Goal: Information Seeking & Learning: Check status

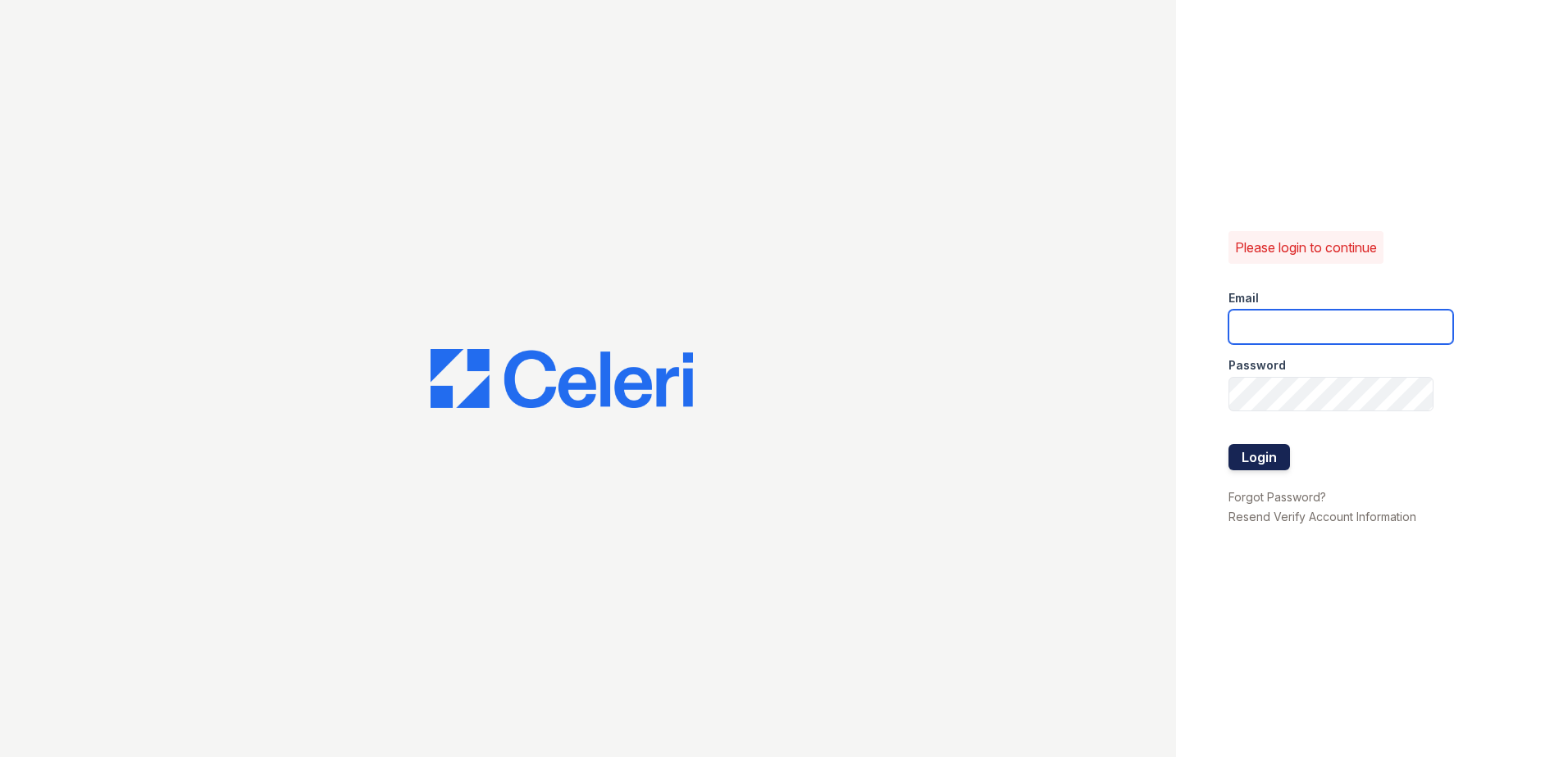
type input "Svalenzuela@trinity-pm.com"
click at [1282, 458] on button "Login" at bounding box center [1258, 457] width 61 height 27
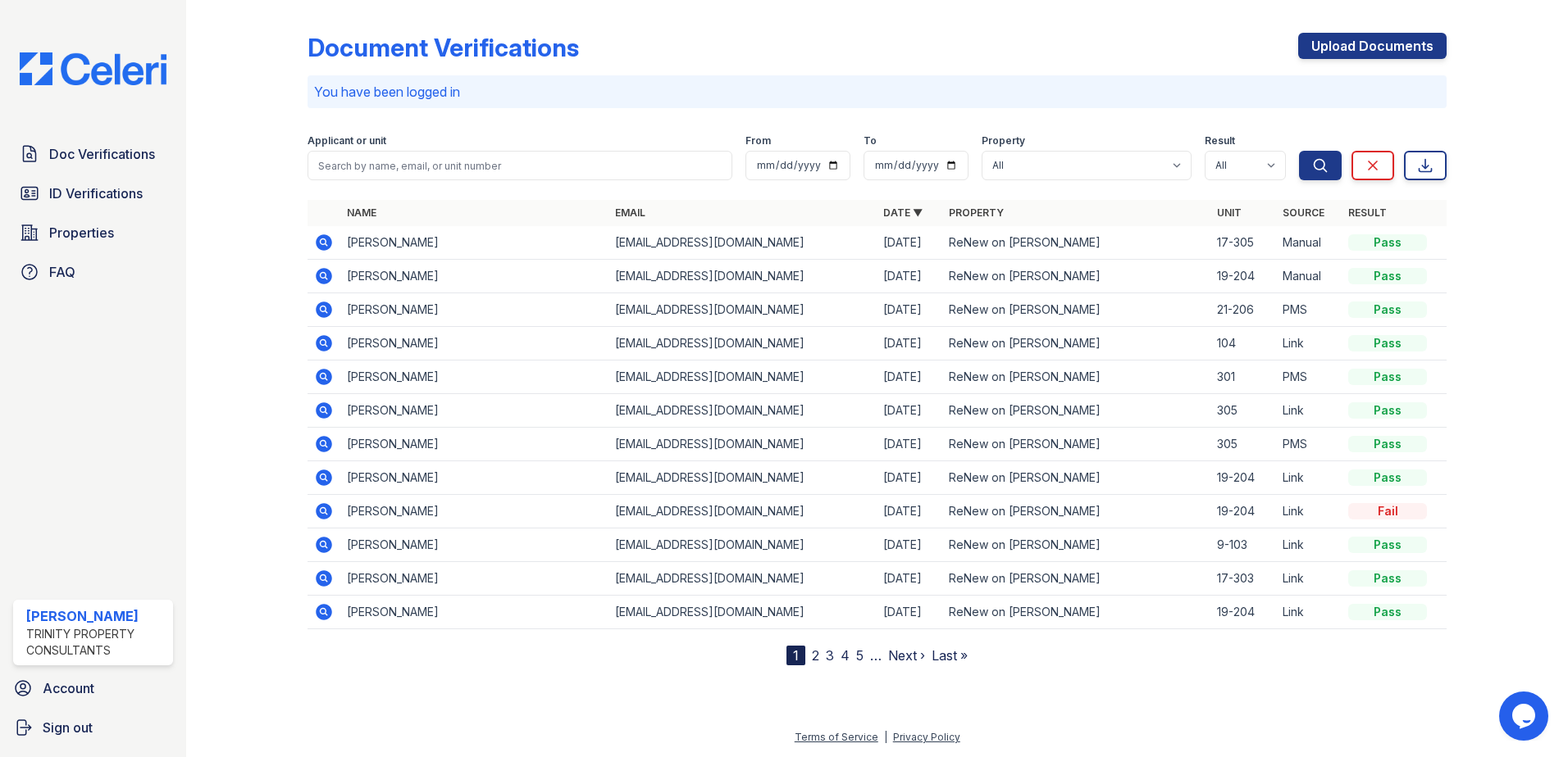
click at [320, 348] on icon at bounding box center [324, 343] width 16 height 16
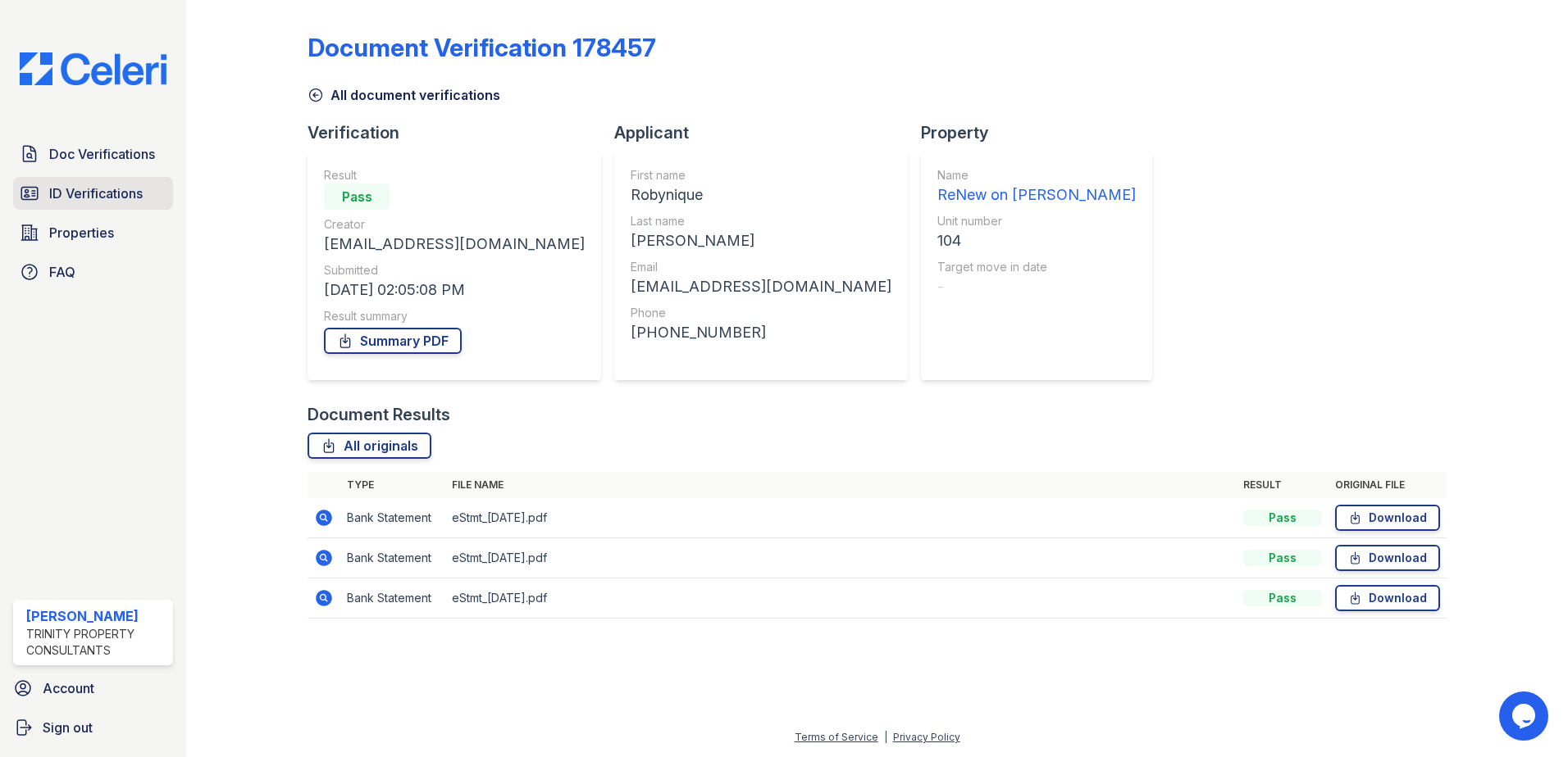
click at [110, 207] on link "ID Verifications" at bounding box center [93, 193] width 160 height 33
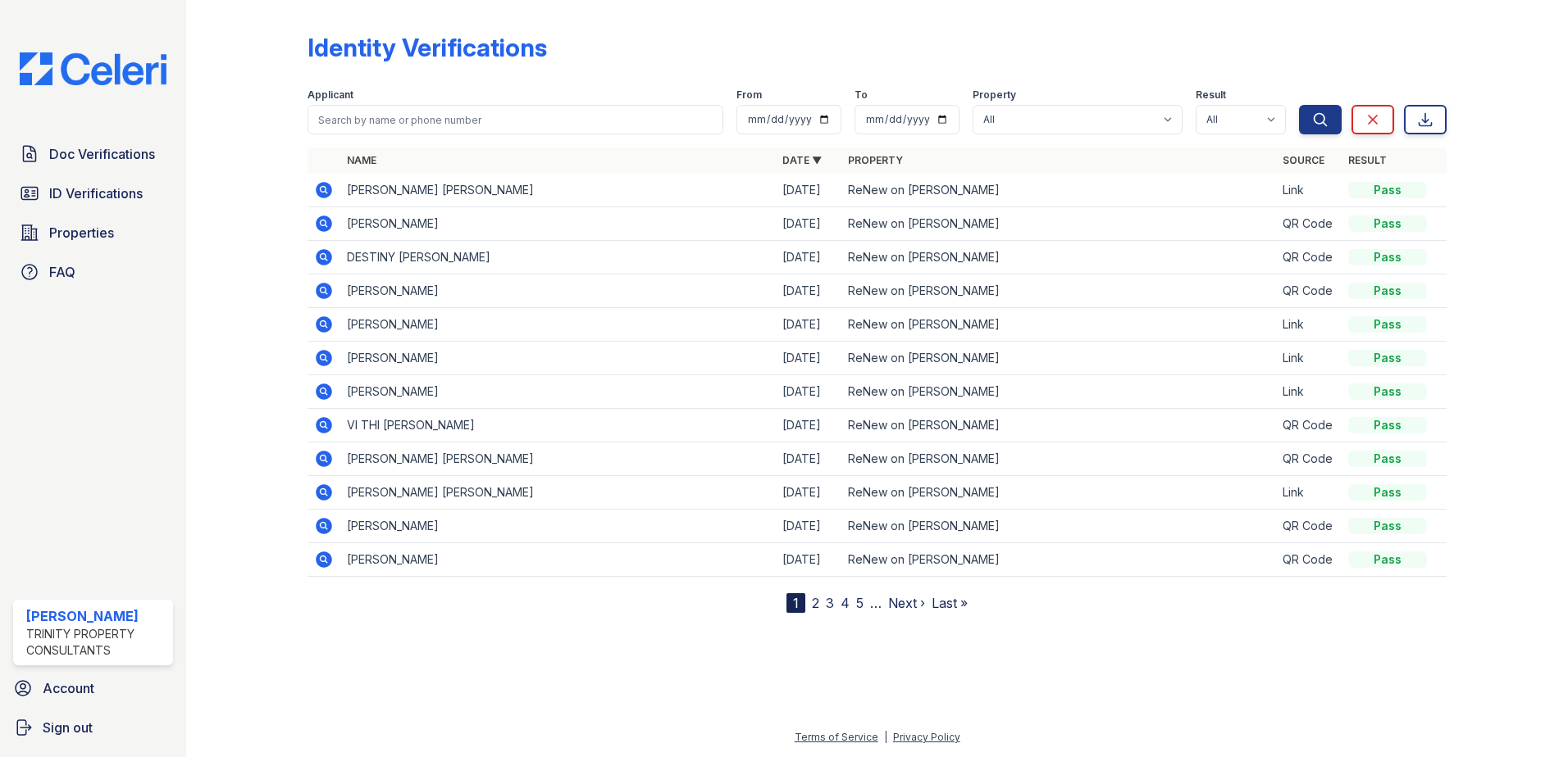
click at [321, 224] on icon at bounding box center [324, 223] width 20 height 20
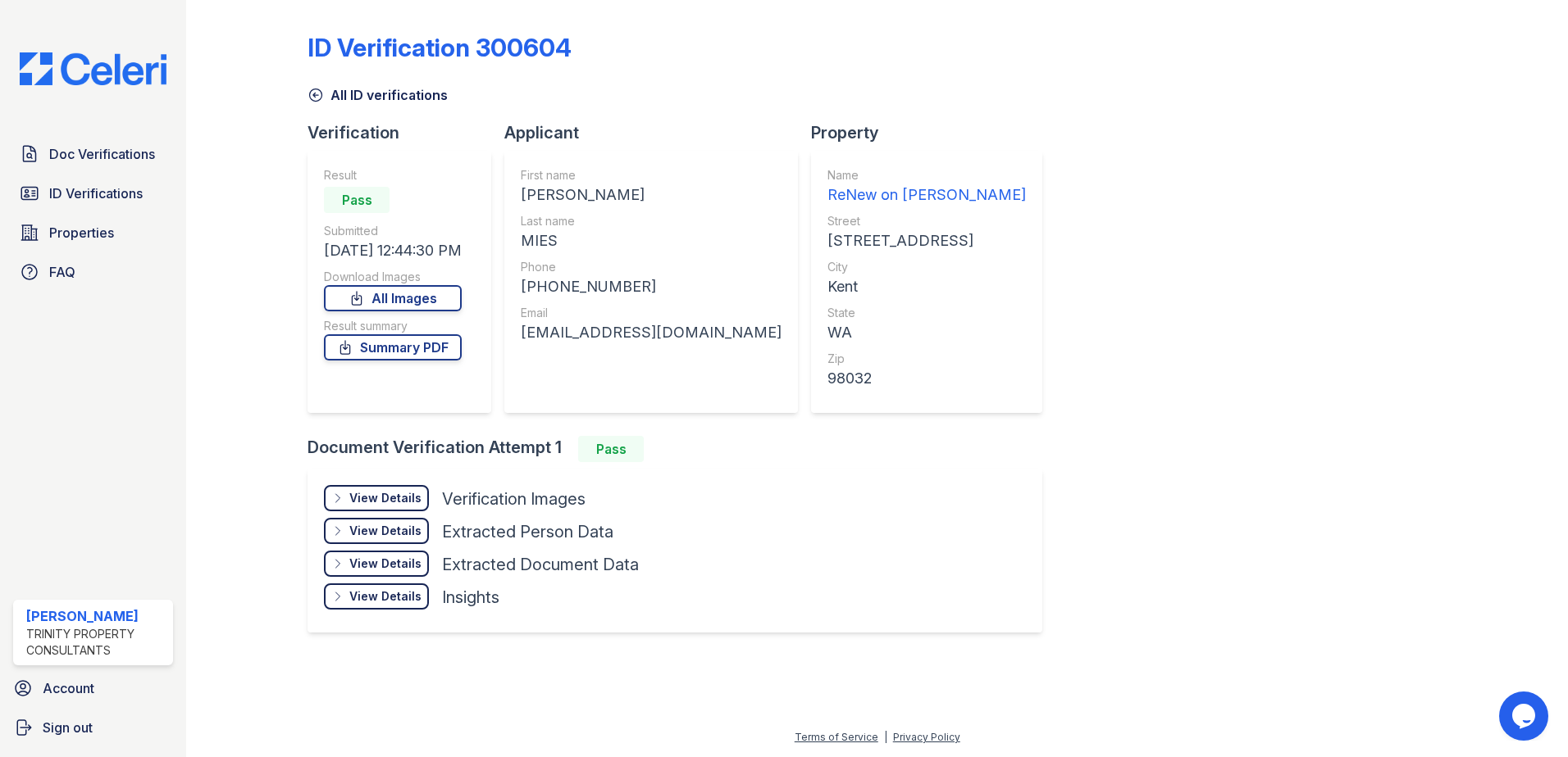
click at [396, 490] on div "View Details" at bounding box center [385, 498] width 72 height 16
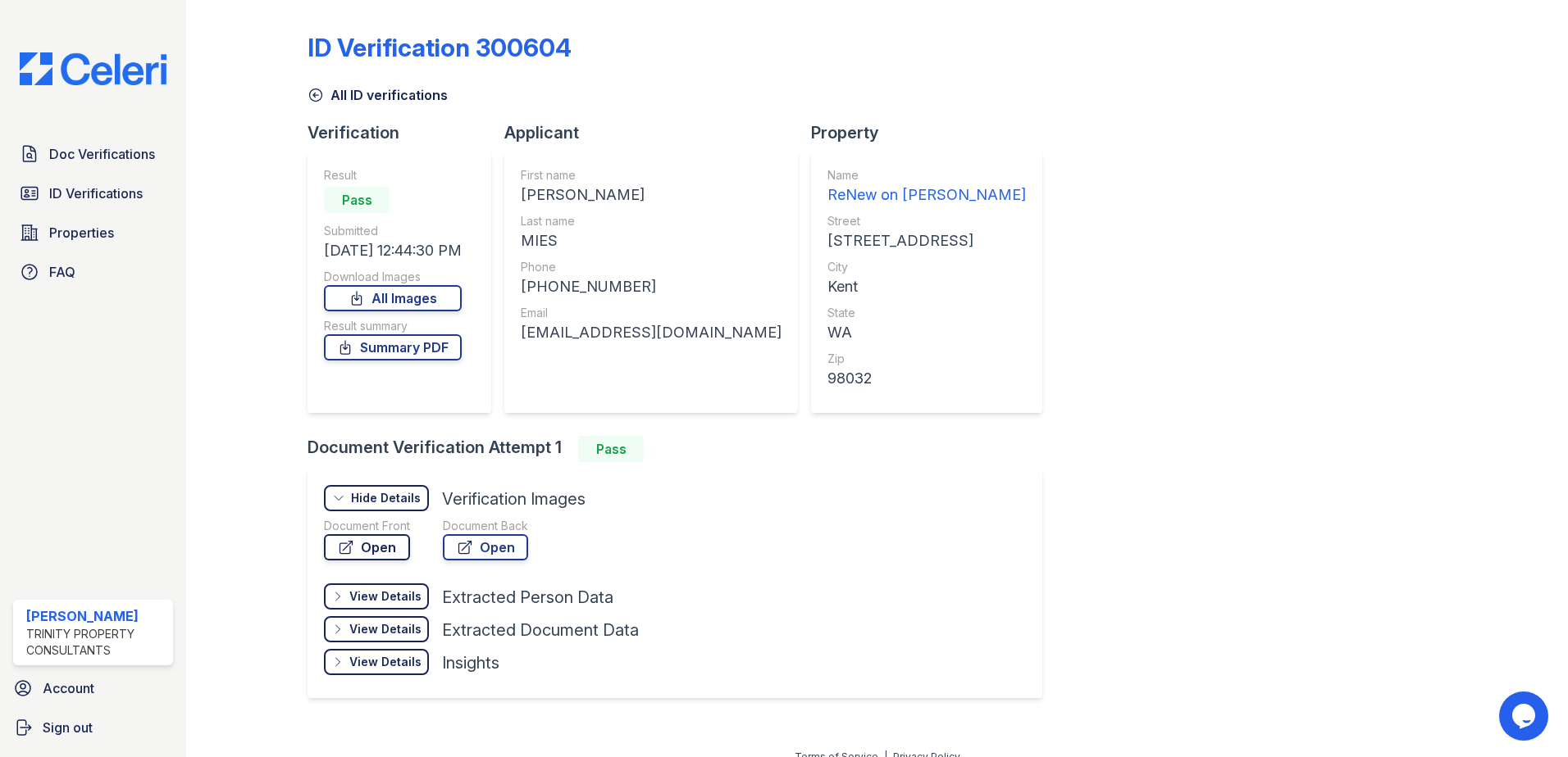
click at [389, 547] on link "Open" at bounding box center [366, 548] width 86 height 27
click at [129, 190] on span "ID Verifications" at bounding box center [95, 193] width 93 height 20
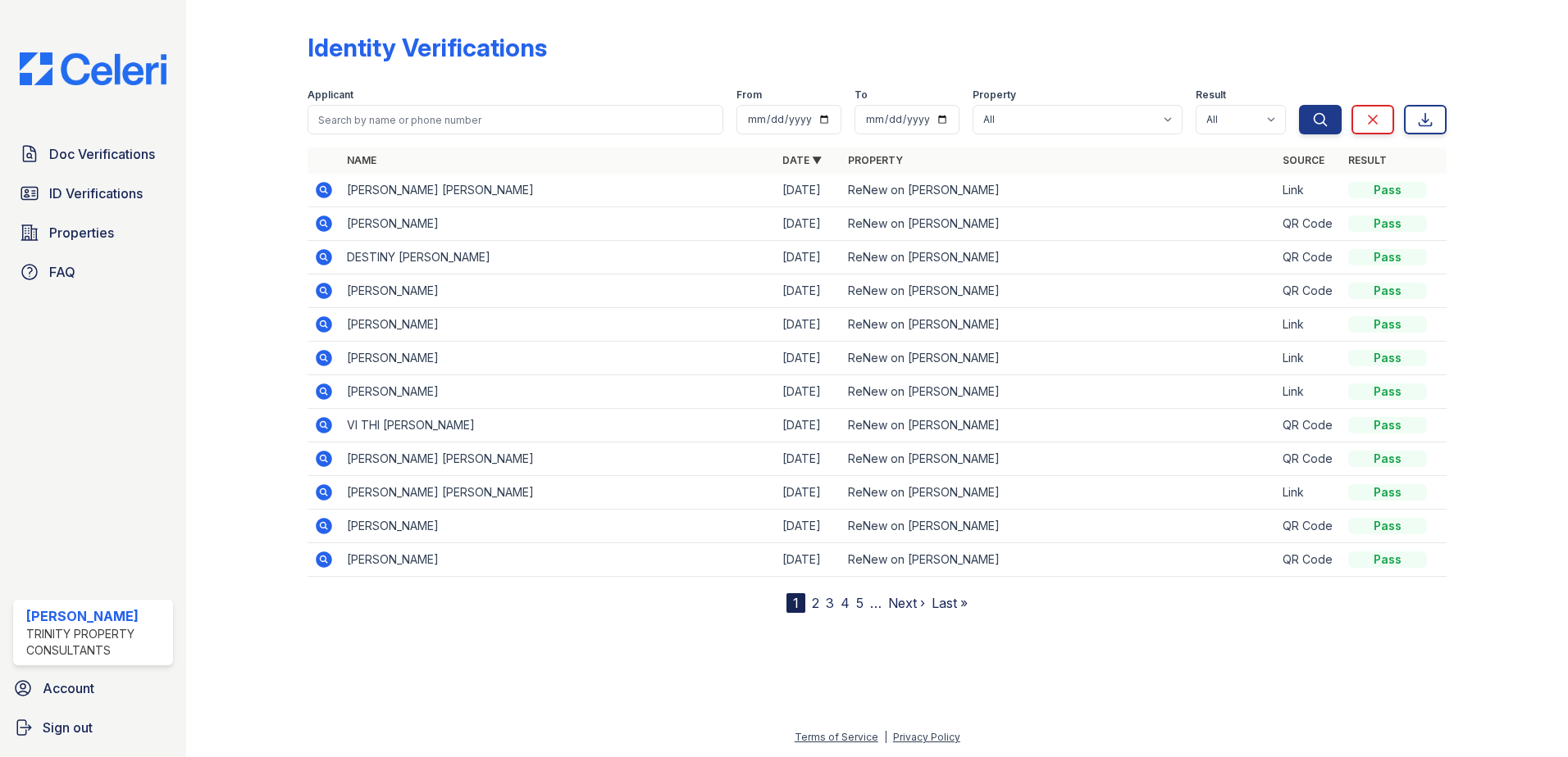
click at [326, 252] on icon at bounding box center [324, 257] width 16 height 16
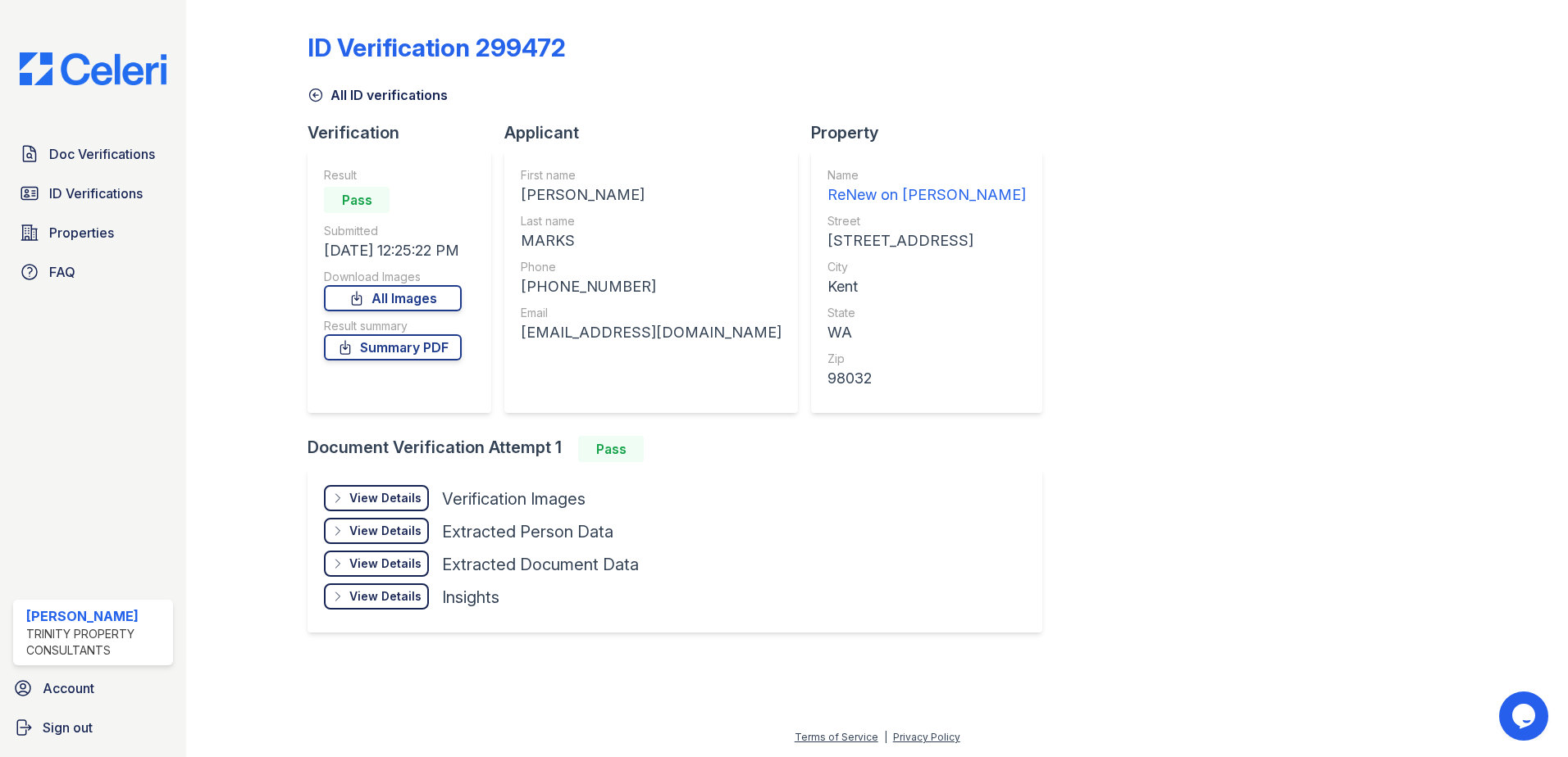
click at [408, 496] on div "View Details" at bounding box center [385, 498] width 72 height 16
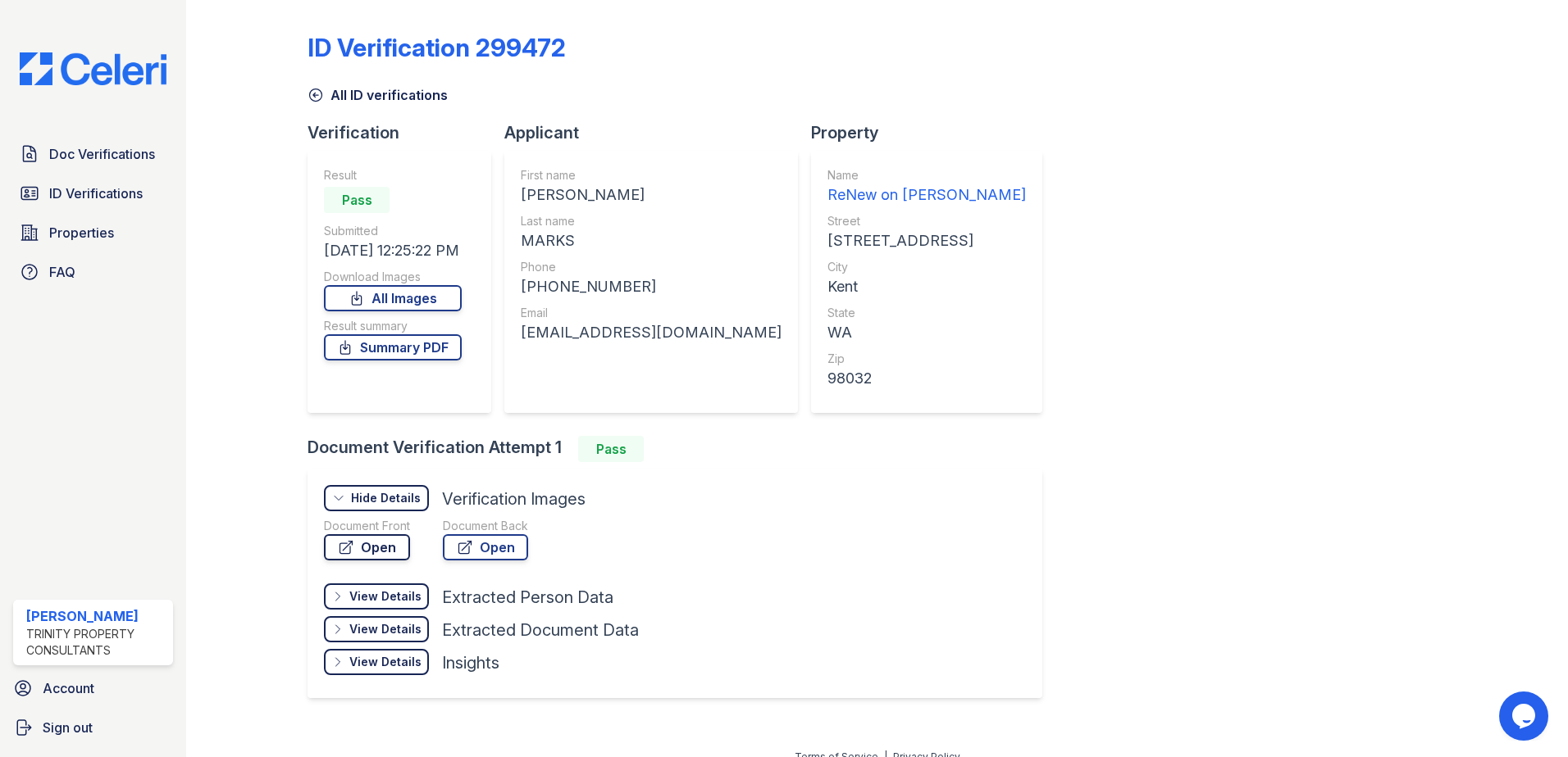
click at [379, 546] on link "Open" at bounding box center [366, 548] width 86 height 27
click at [103, 204] on link "ID Verifications" at bounding box center [93, 193] width 160 height 33
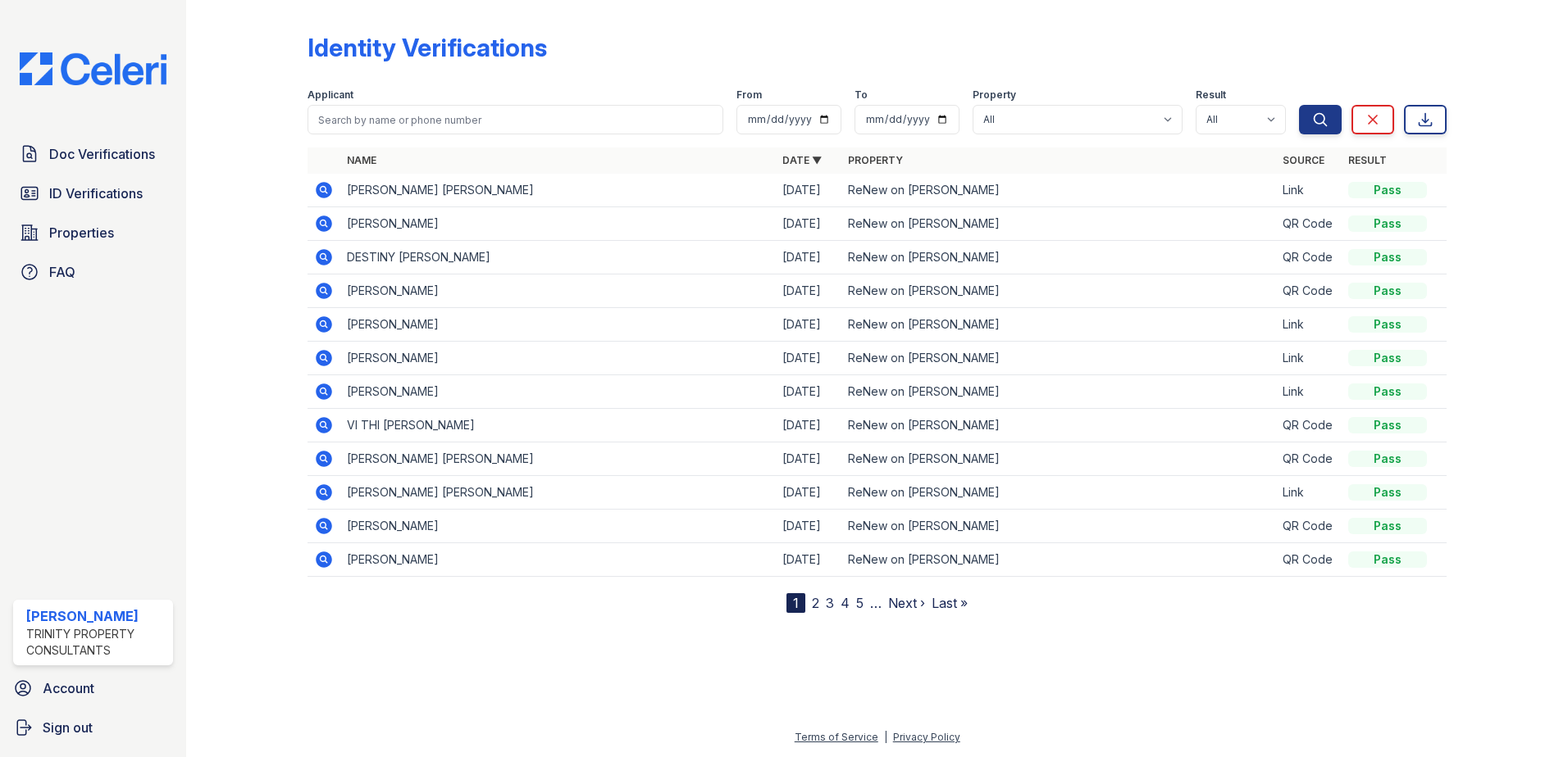
click at [323, 292] on icon at bounding box center [322, 290] width 4 height 4
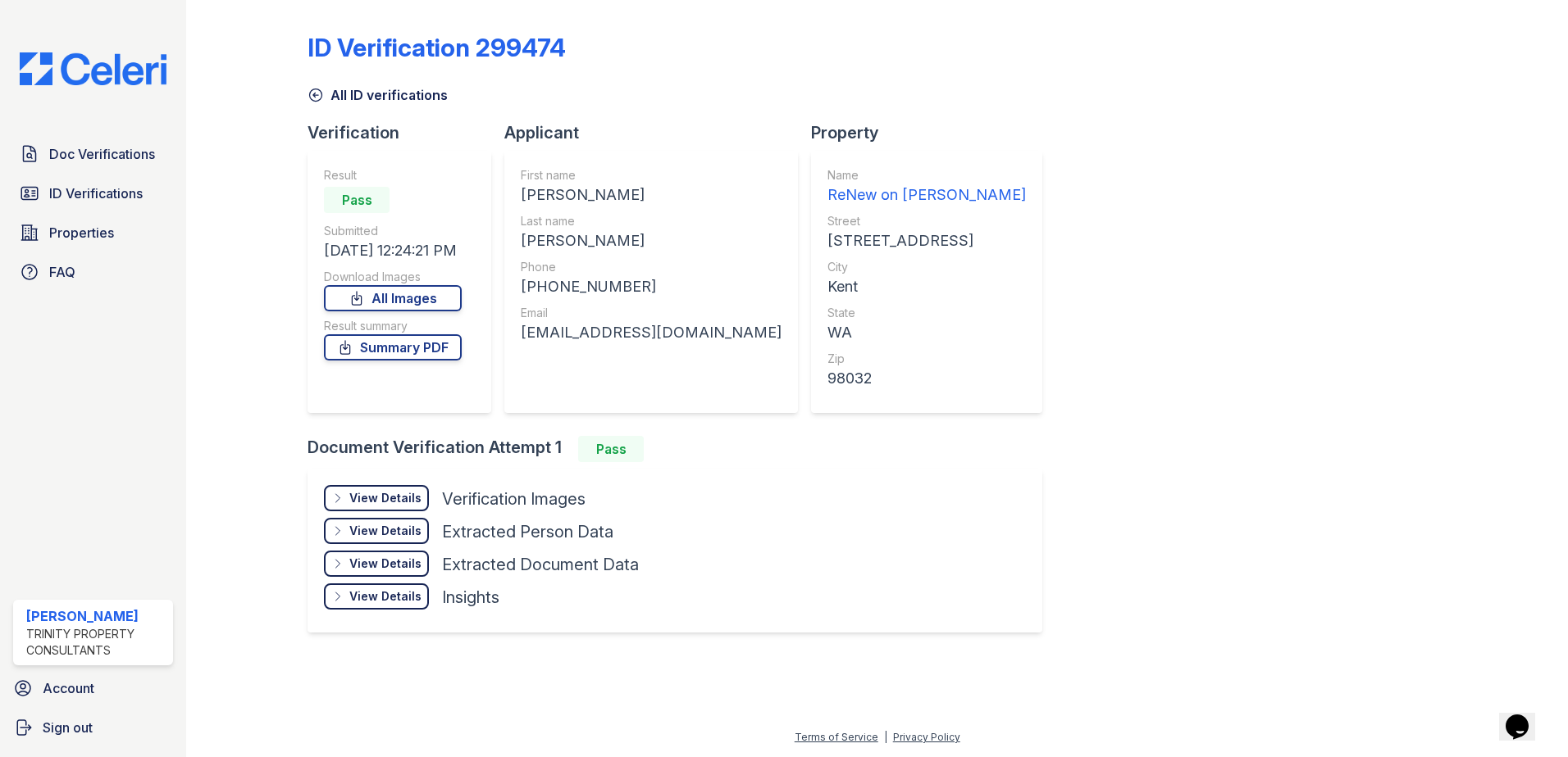
click at [388, 500] on div "View Details" at bounding box center [385, 498] width 72 height 16
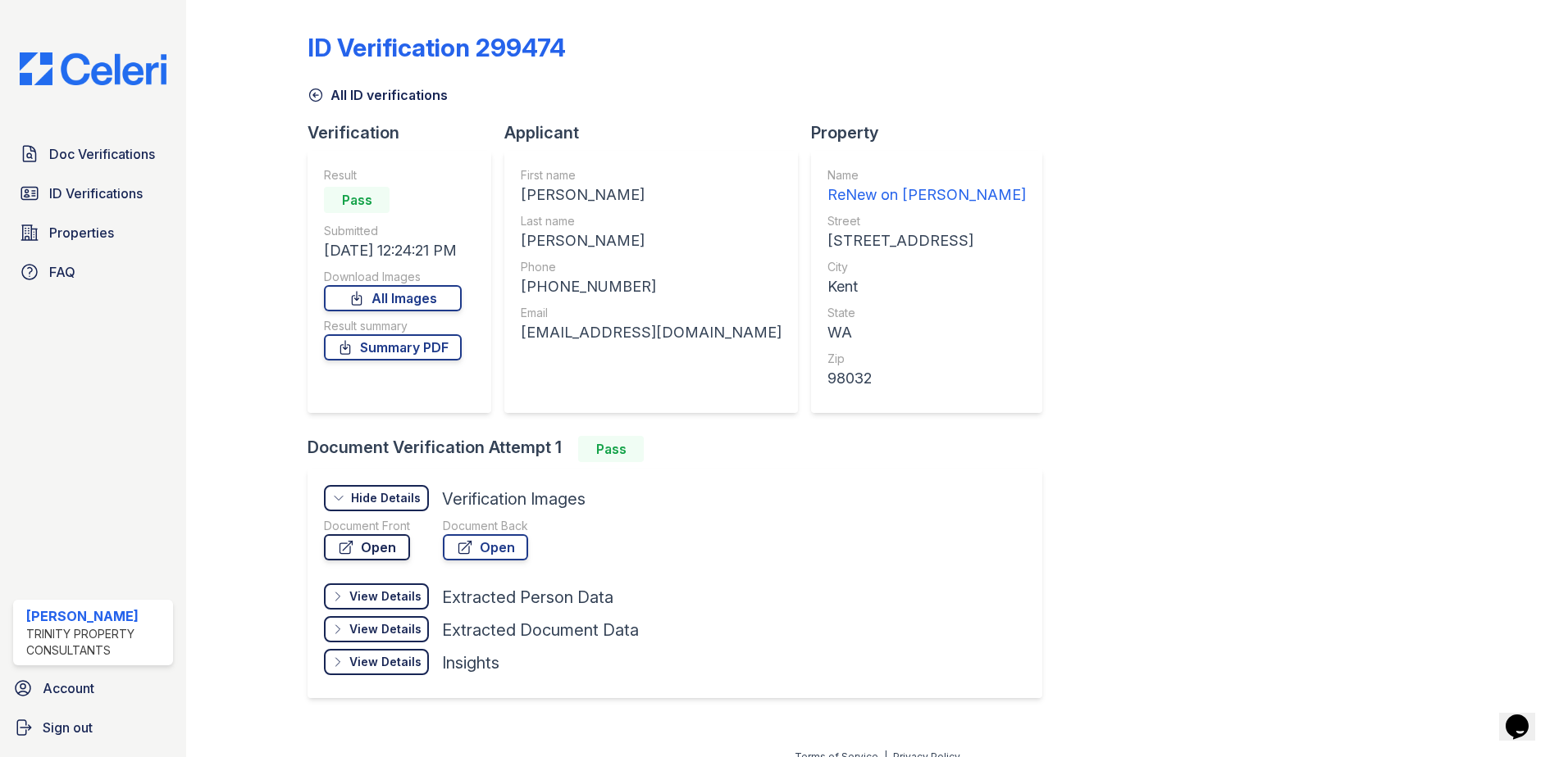
click at [368, 546] on link "Open" at bounding box center [366, 548] width 86 height 27
click at [143, 189] on span "ID Verifications" at bounding box center [95, 193] width 93 height 20
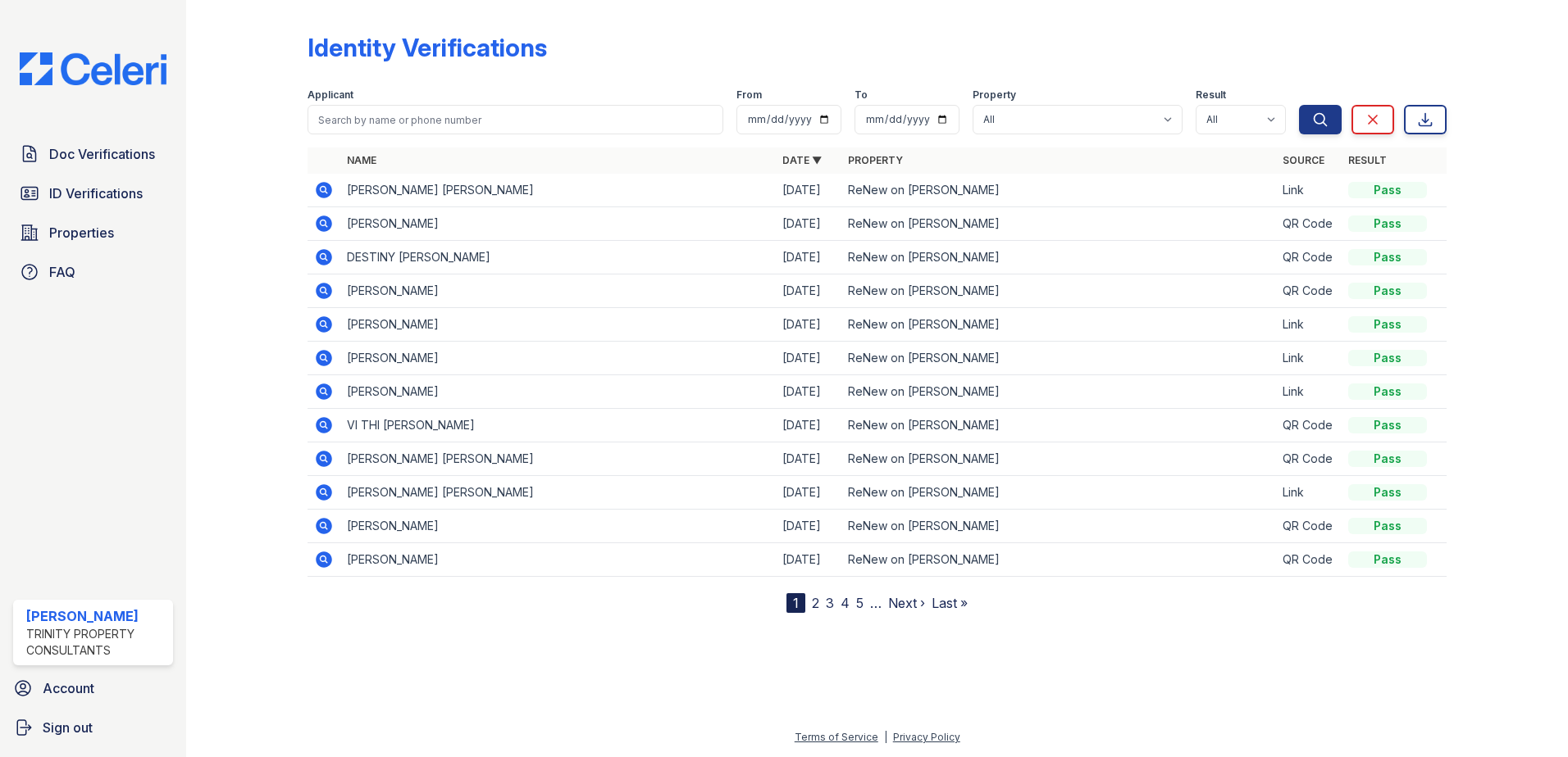
click at [315, 321] on icon at bounding box center [324, 324] width 20 height 20
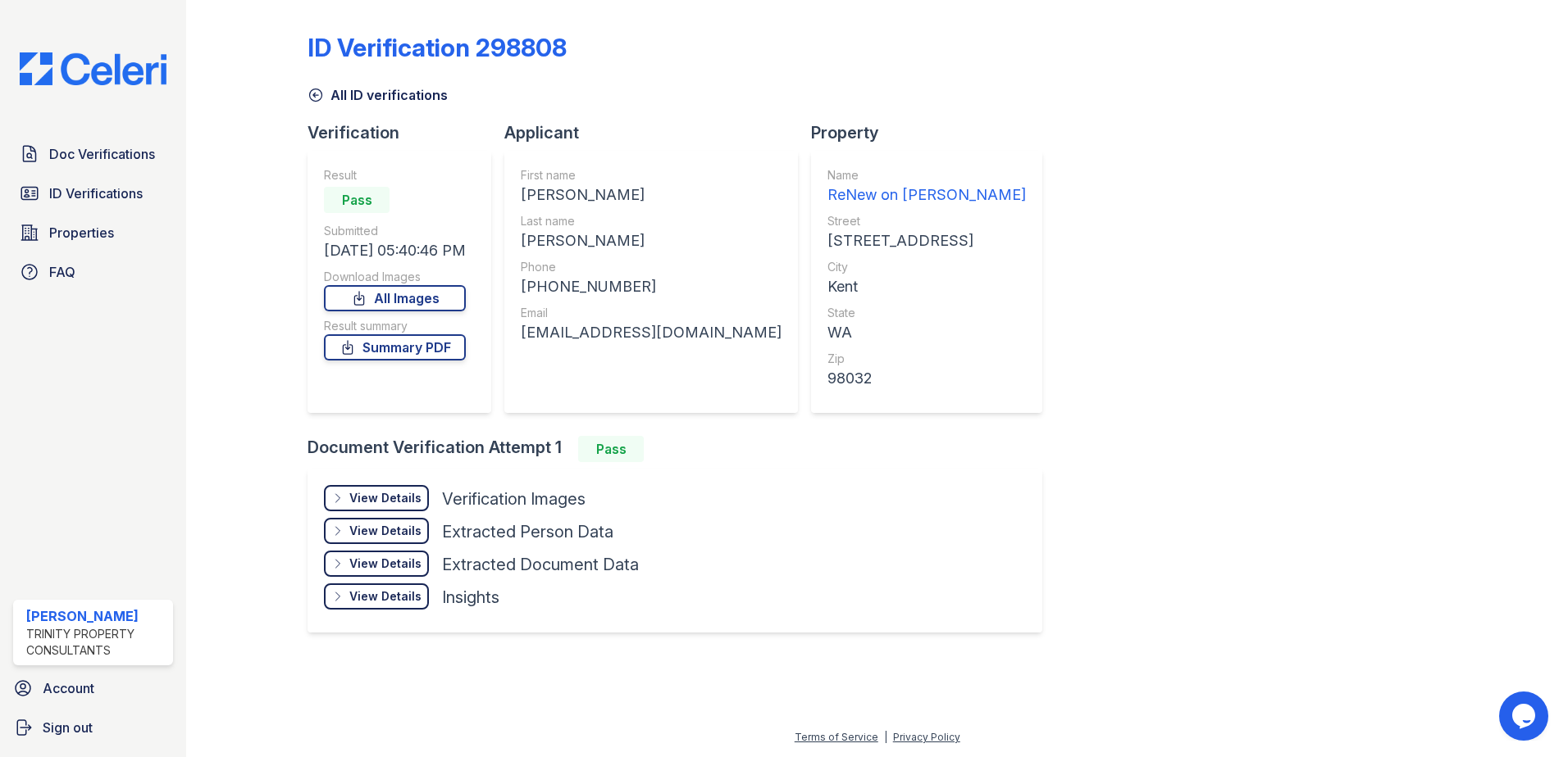
click at [364, 503] on div "View Details" at bounding box center [385, 498] width 72 height 16
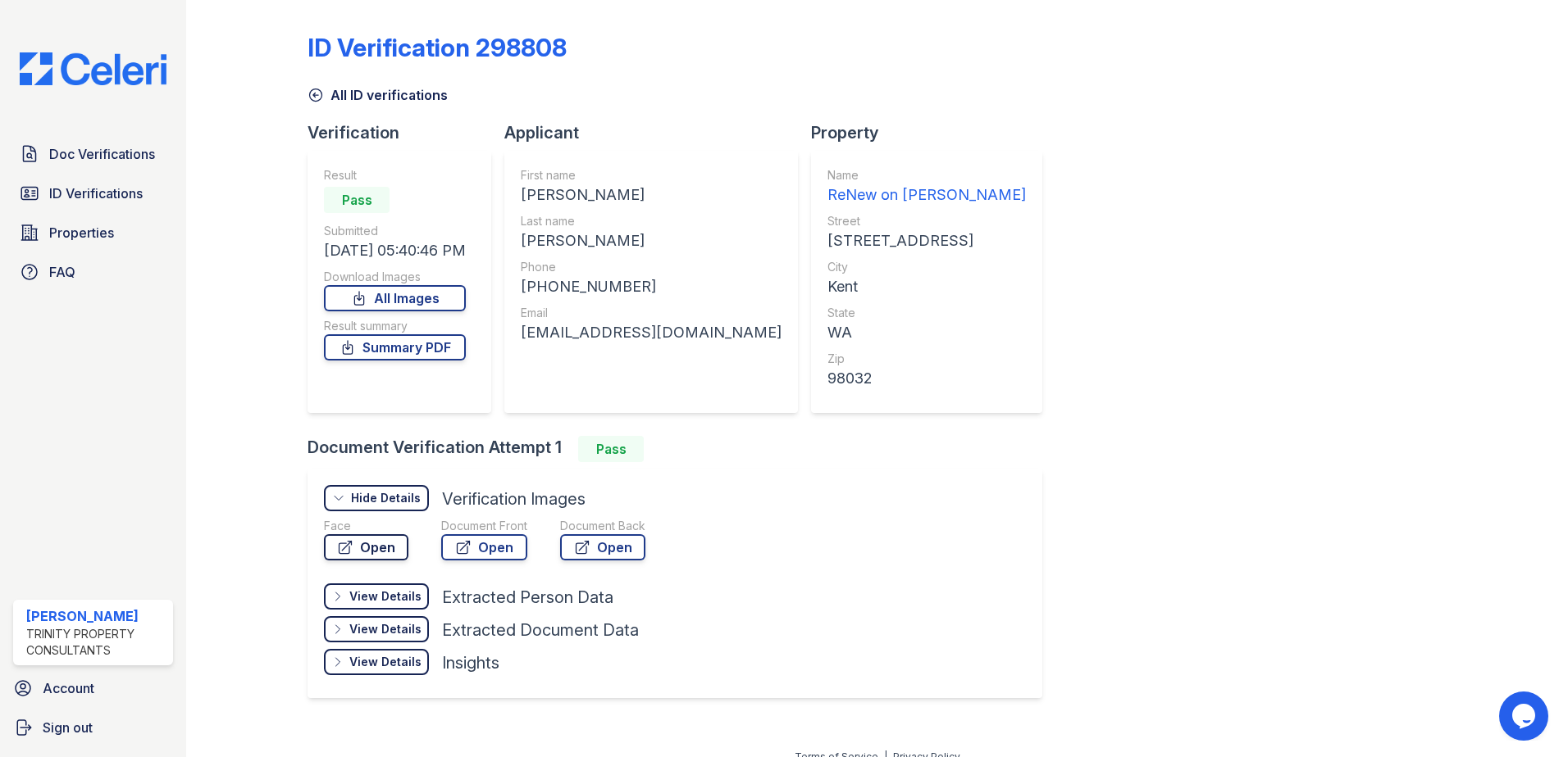
click at [396, 550] on link "Open" at bounding box center [365, 548] width 84 height 27
click at [480, 554] on link "Open" at bounding box center [483, 548] width 86 height 27
click at [136, 197] on span "ID Verifications" at bounding box center [95, 193] width 93 height 20
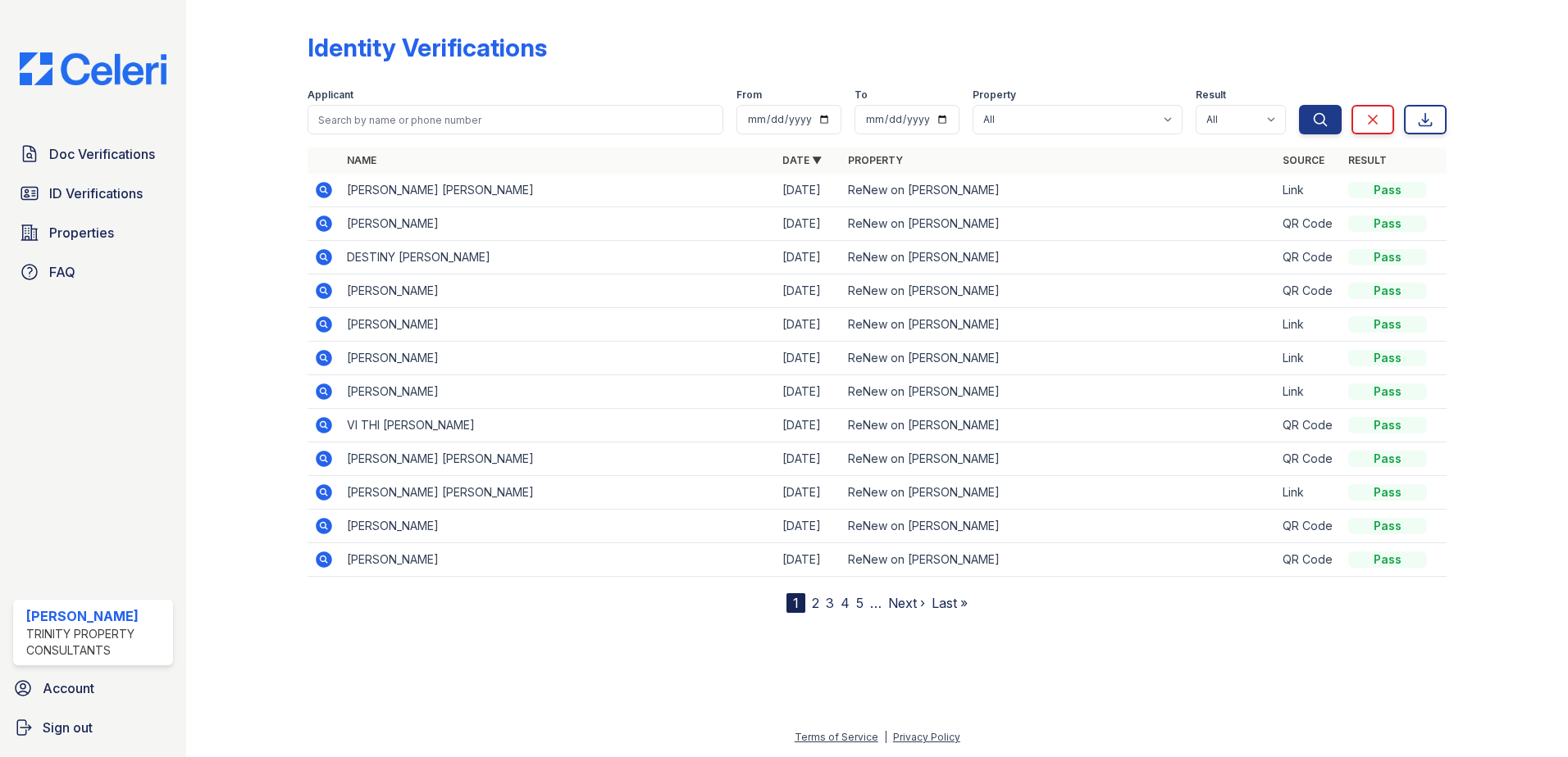
click at [322, 425] on icon at bounding box center [322, 424] width 4 height 4
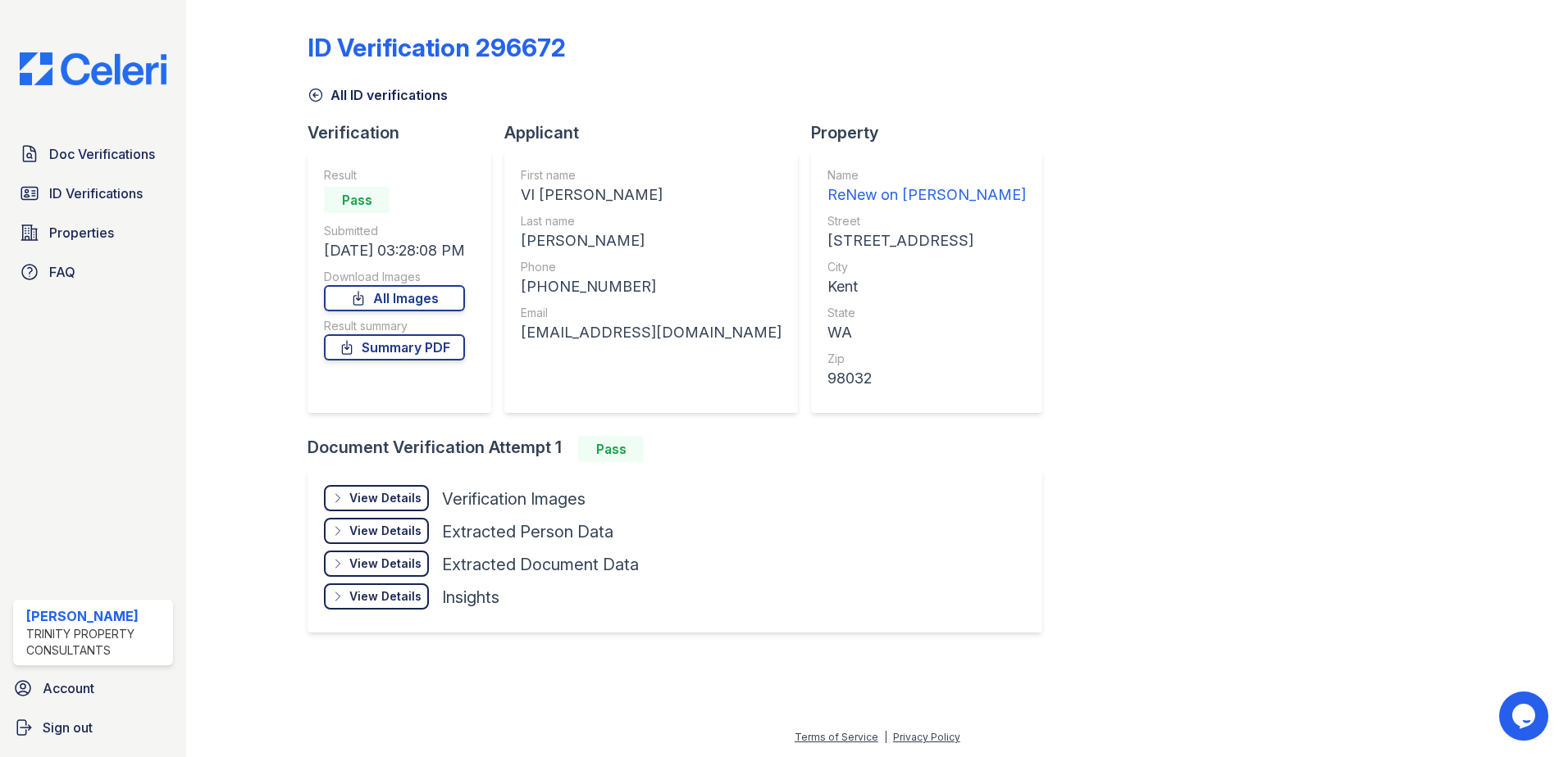
click at [367, 507] on div "View Details Details" at bounding box center [376, 498] width 105 height 27
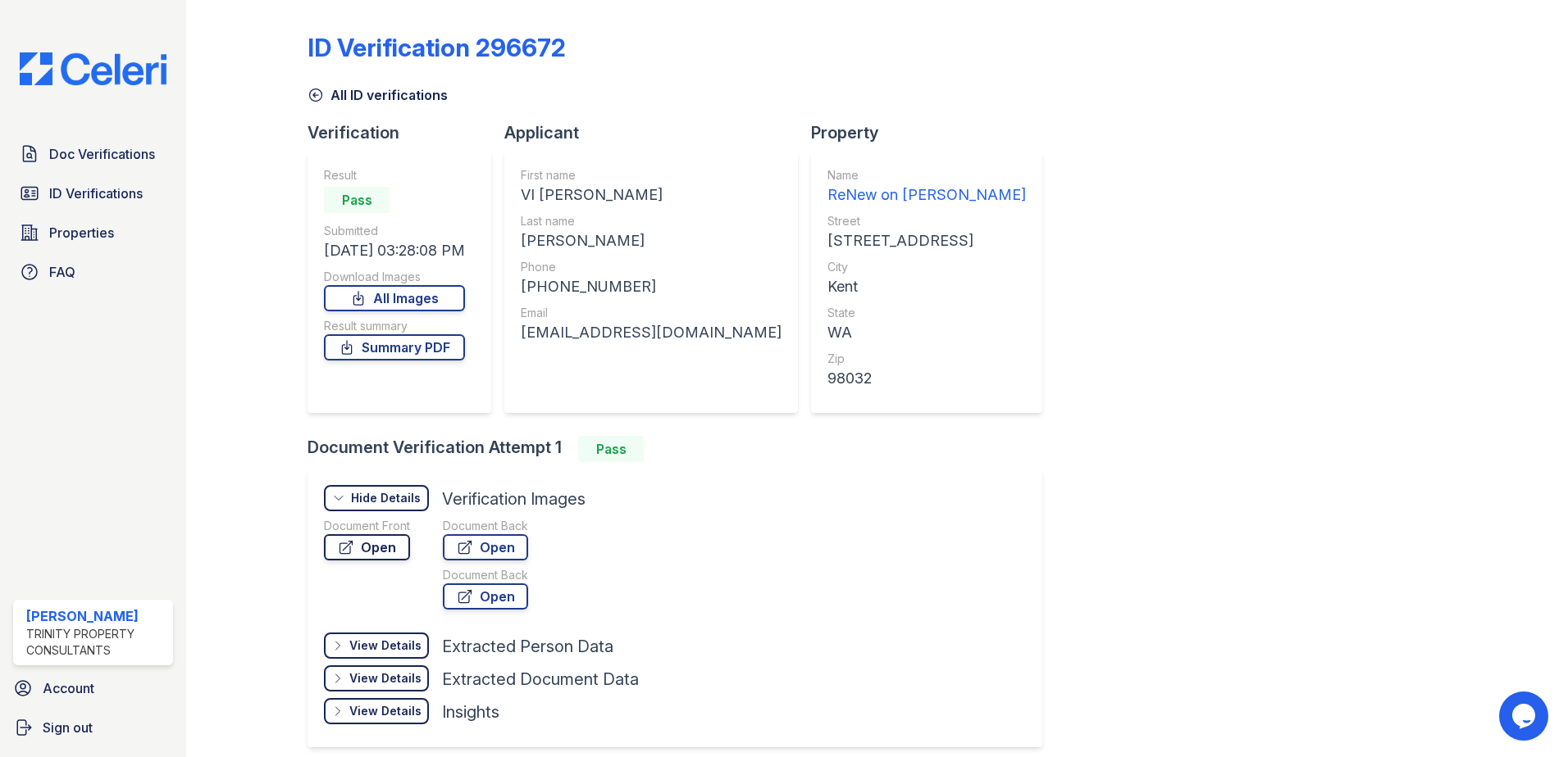
click at [372, 542] on link "Open" at bounding box center [366, 548] width 86 height 27
click at [123, 188] on span "ID Verifications" at bounding box center [95, 193] width 93 height 20
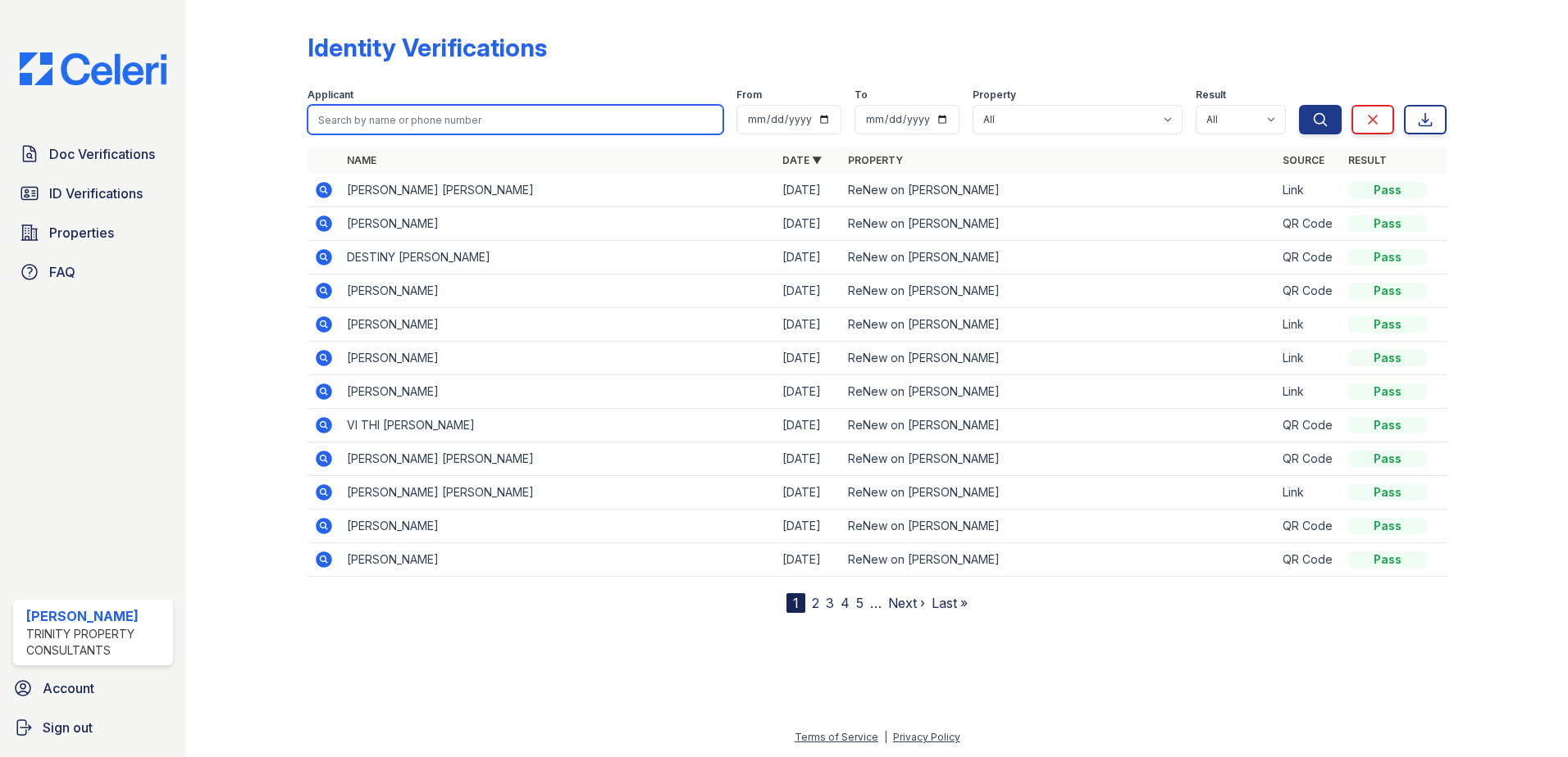
click at [529, 118] on input "search" at bounding box center [515, 119] width 416 height 29
type input "toure"
click at [1298, 105] on button "Search" at bounding box center [1320, 119] width 43 height 29
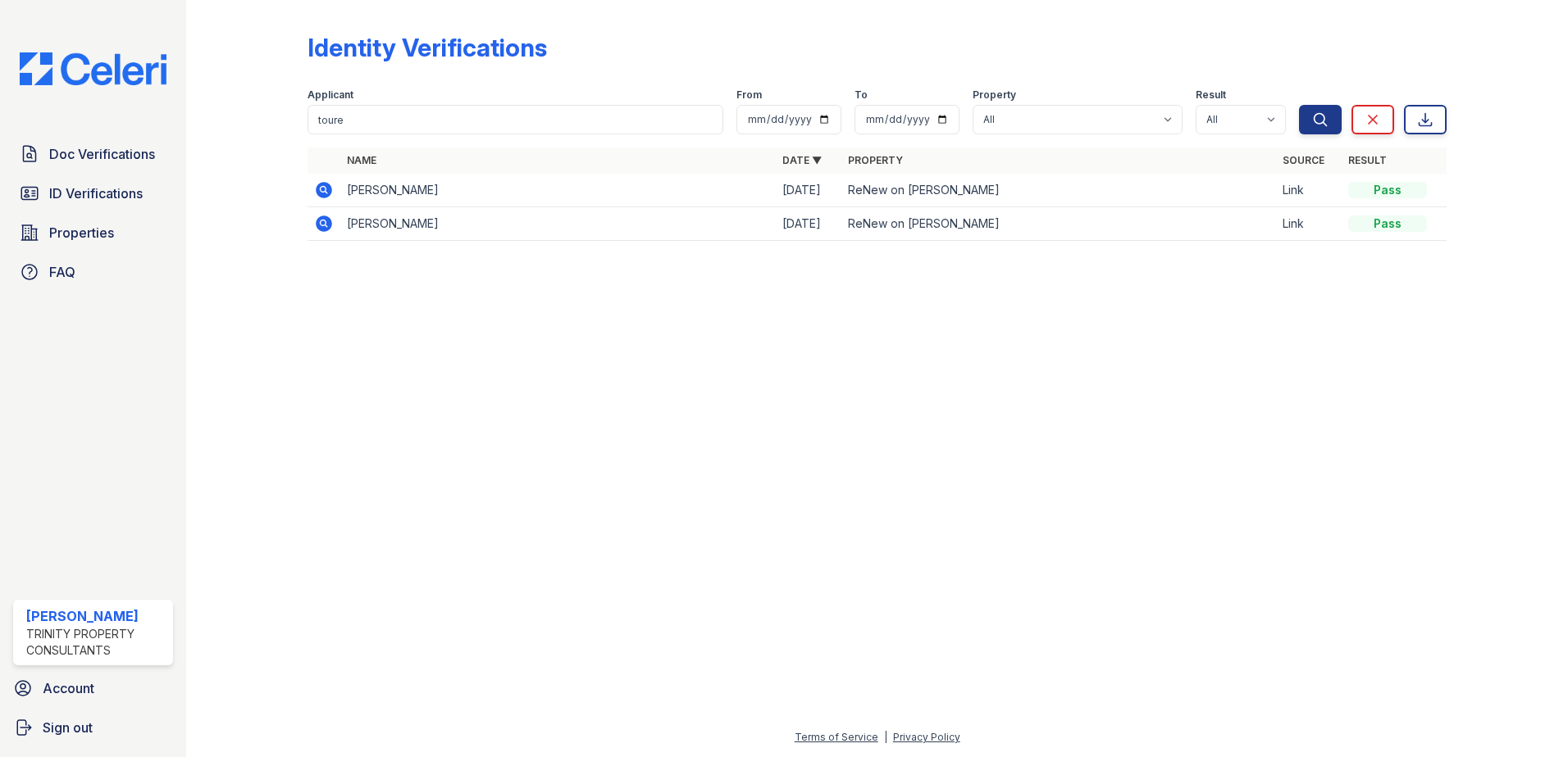
click at [320, 188] on icon at bounding box center [324, 190] width 16 height 16
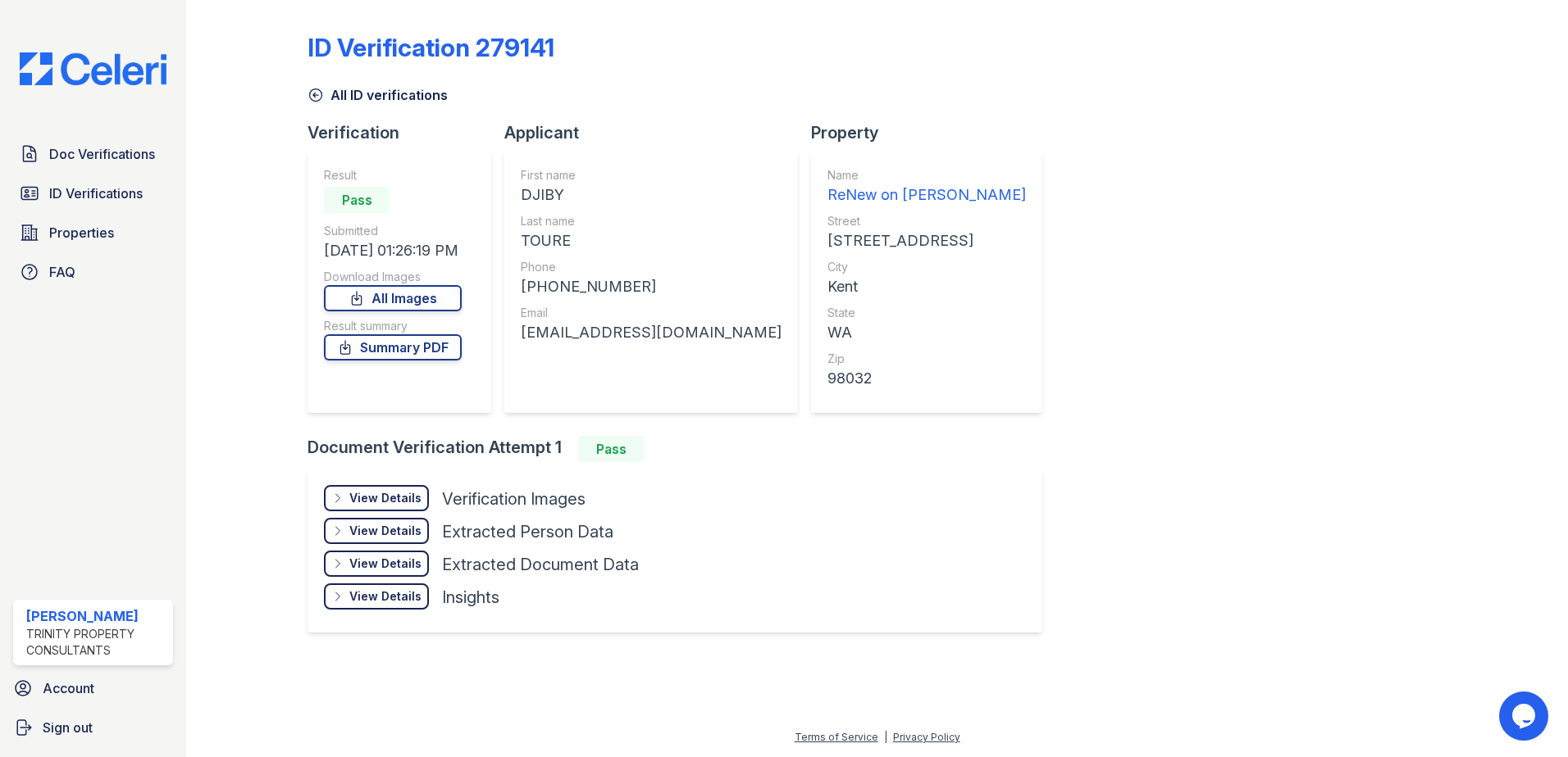
click at [385, 494] on div "View Details" at bounding box center [385, 498] width 72 height 16
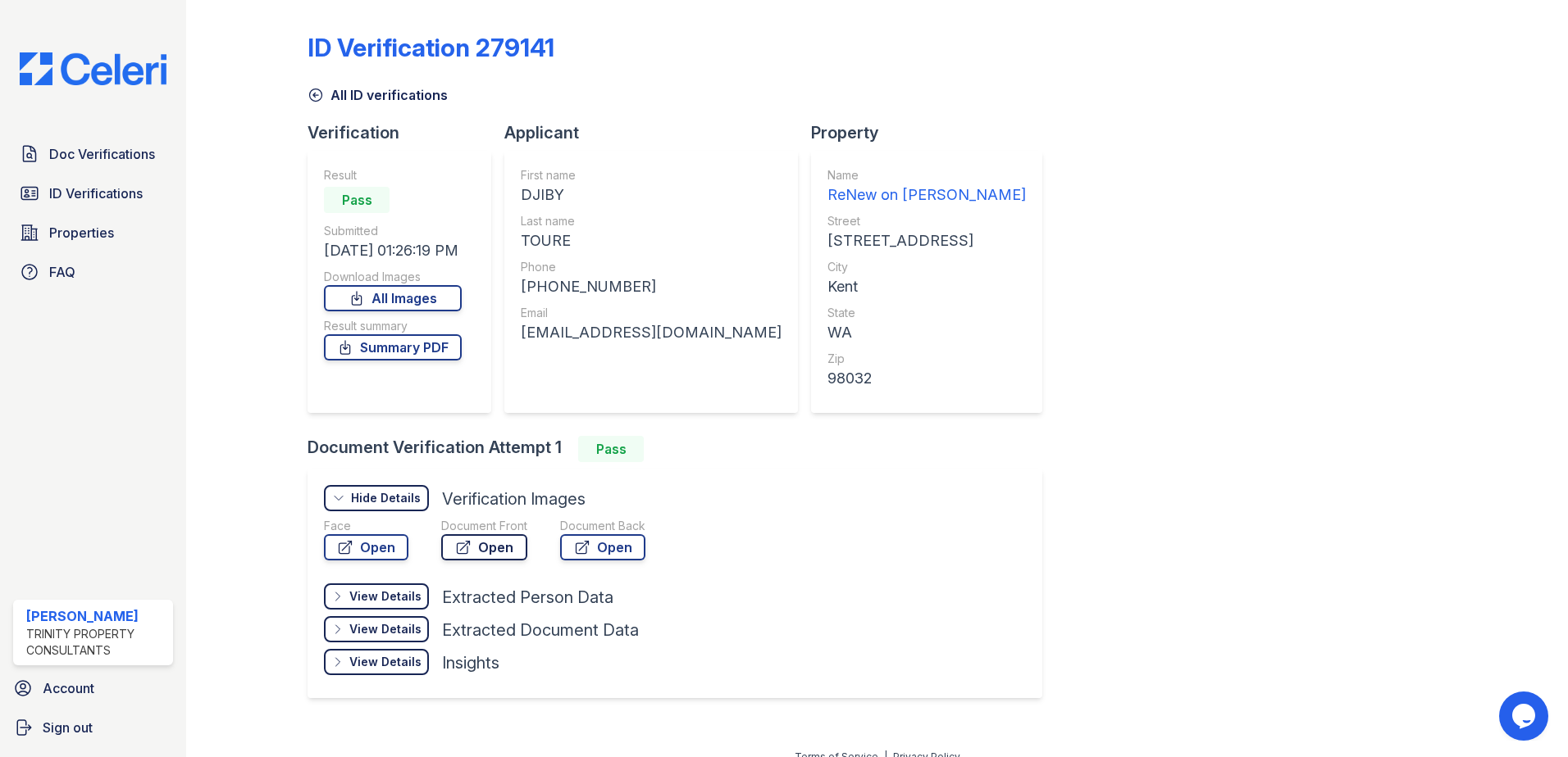
click at [482, 550] on link "Open" at bounding box center [483, 548] width 86 height 27
click at [395, 295] on link "All Images" at bounding box center [392, 299] width 137 height 27
click at [103, 185] on span "ID Verifications" at bounding box center [95, 193] width 93 height 20
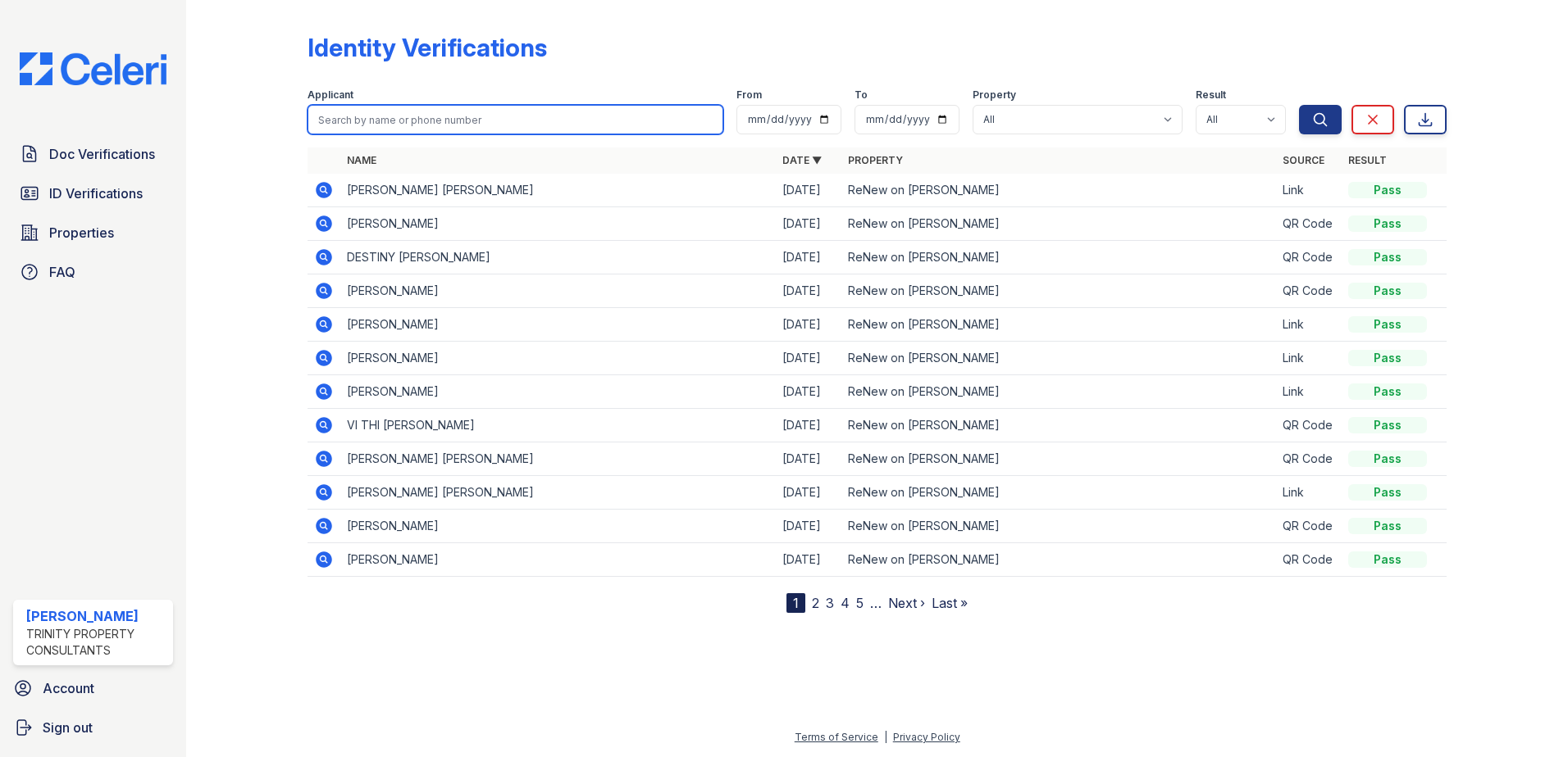
click at [360, 123] on input "search" at bounding box center [515, 119] width 416 height 29
type input "toure"
click at [1298, 105] on button "Search" at bounding box center [1320, 119] width 43 height 29
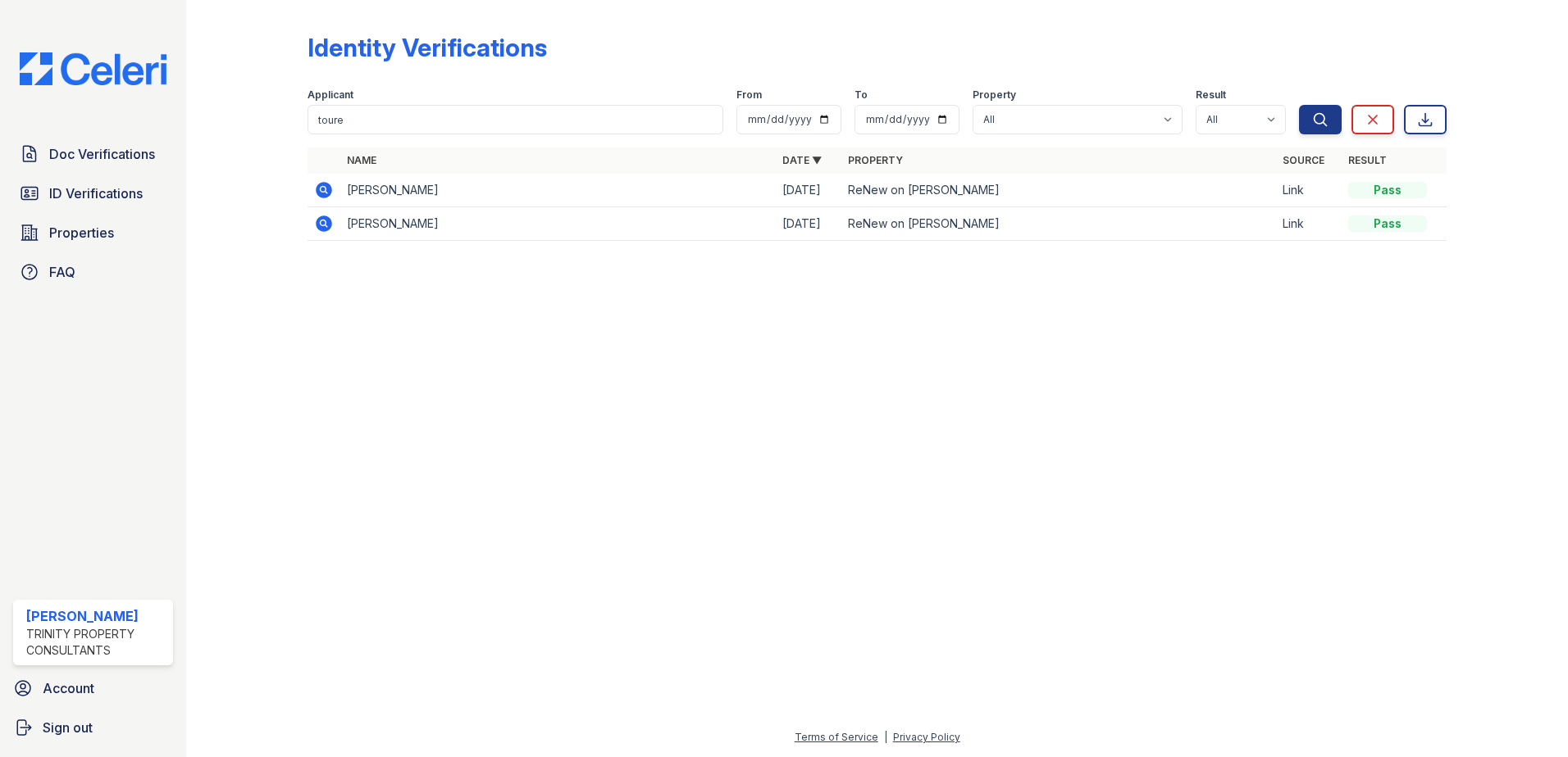
click at [323, 222] on icon at bounding box center [322, 222] width 4 height 4
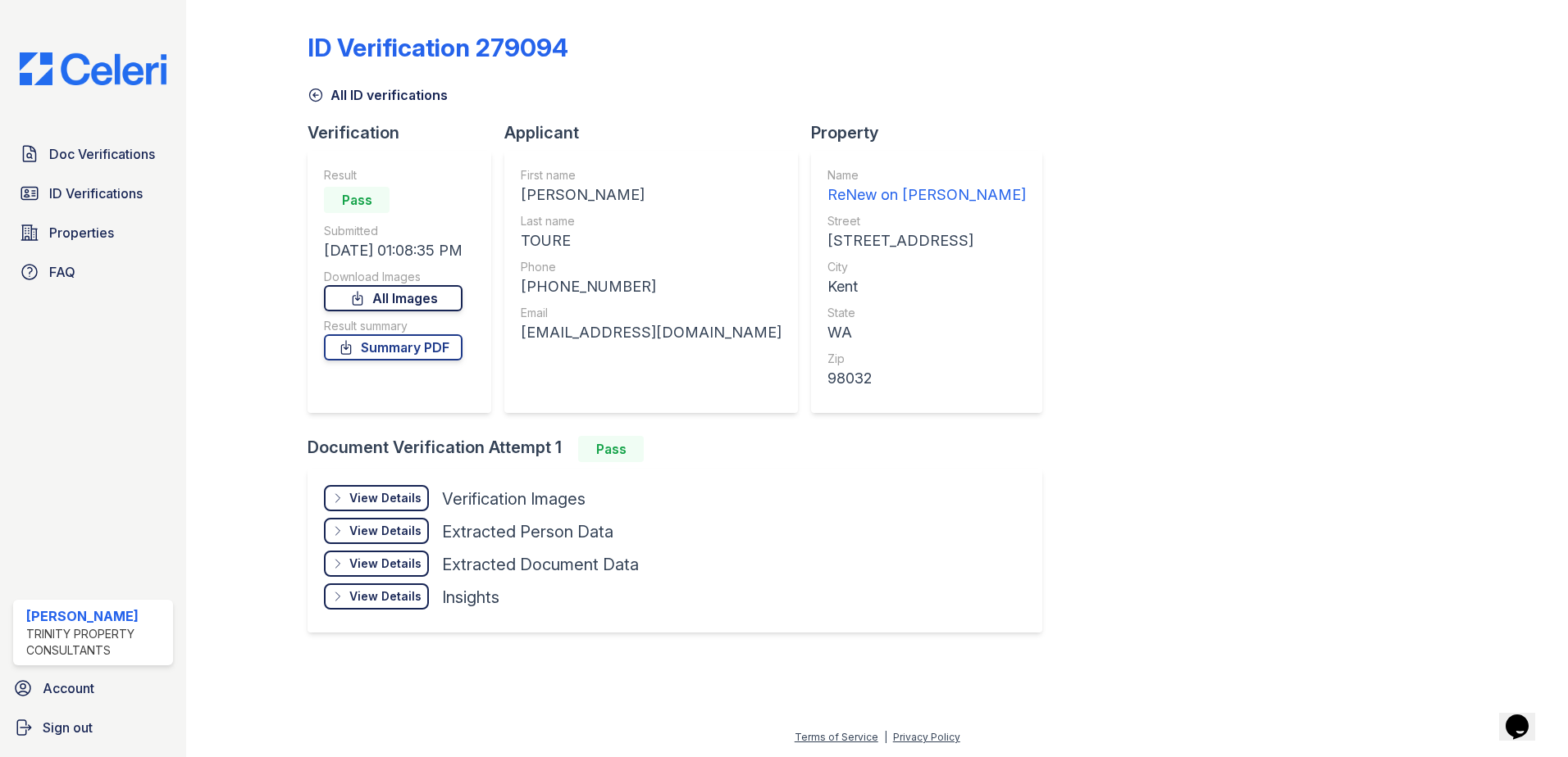
click at [365, 300] on icon at bounding box center [357, 298] width 16 height 16
click at [111, 191] on span "ID Verifications" at bounding box center [95, 193] width 93 height 20
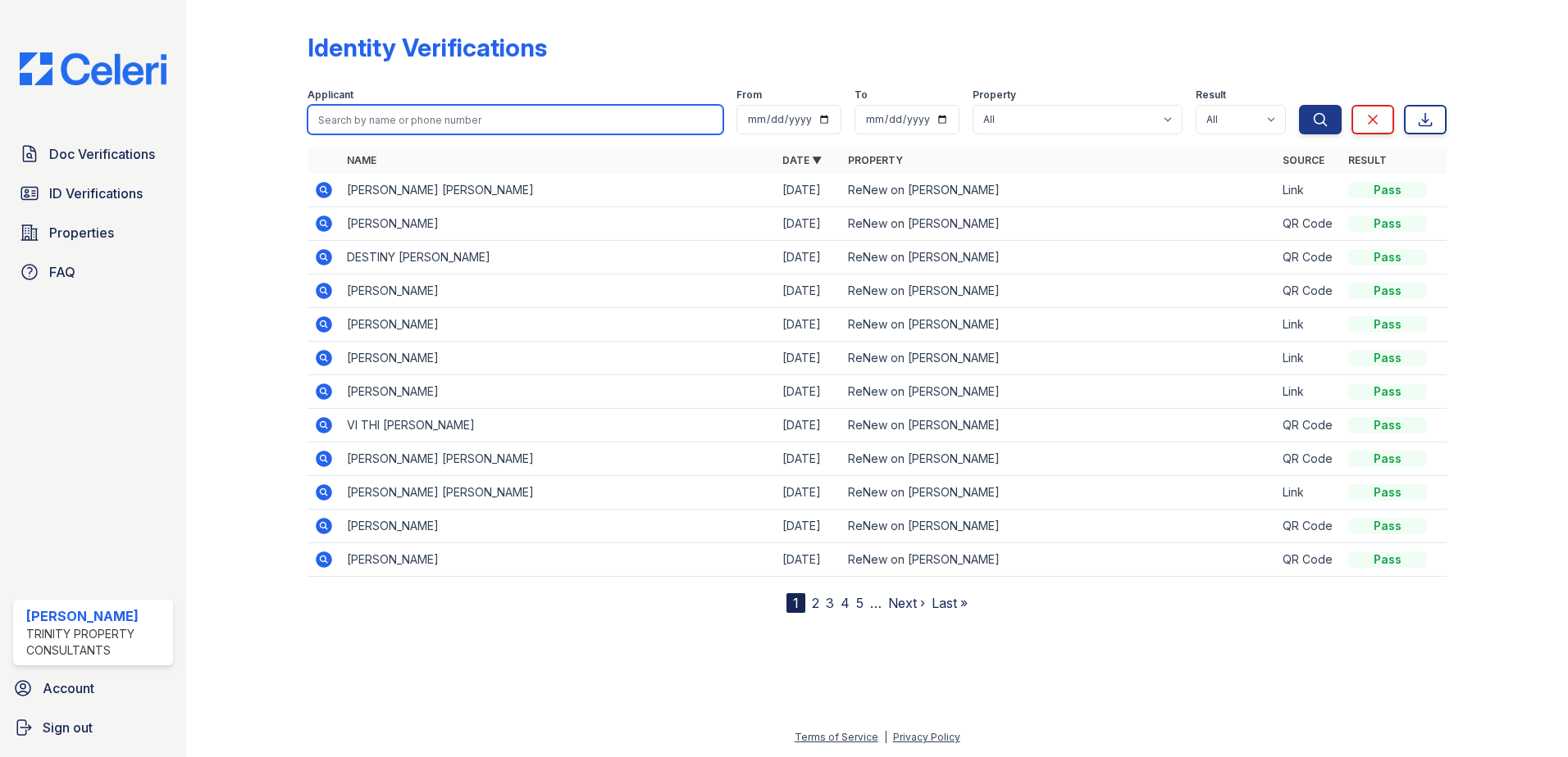
click at [419, 117] on input "search" at bounding box center [515, 119] width 416 height 29
type input "curnal"
click at [1298, 105] on button "Search" at bounding box center [1320, 119] width 43 height 29
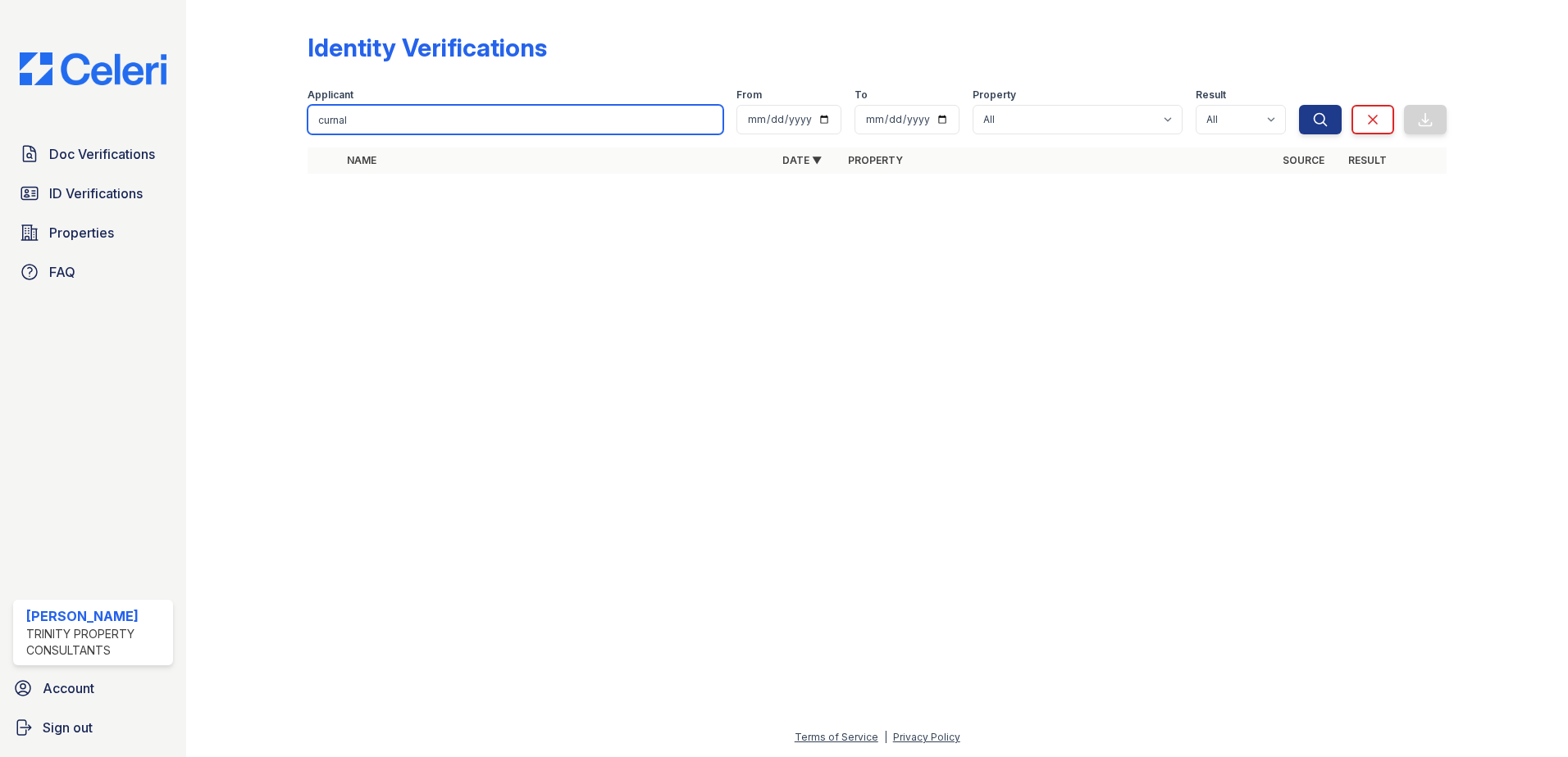
click at [371, 125] on input "curnal" at bounding box center [515, 119] width 416 height 29
